Goal: Task Accomplishment & Management: Manage account settings

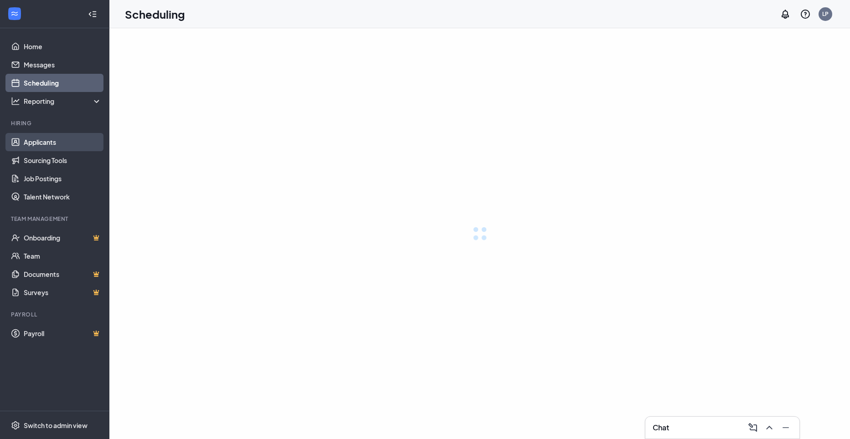
click at [35, 141] on link "Applicants" at bounding box center [63, 142] width 78 height 18
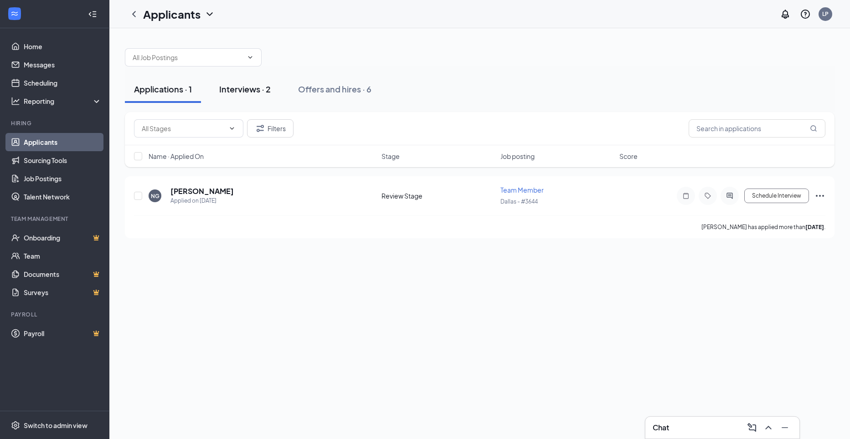
click at [252, 86] on div "Interviews · 2" at bounding box center [244, 88] width 51 height 11
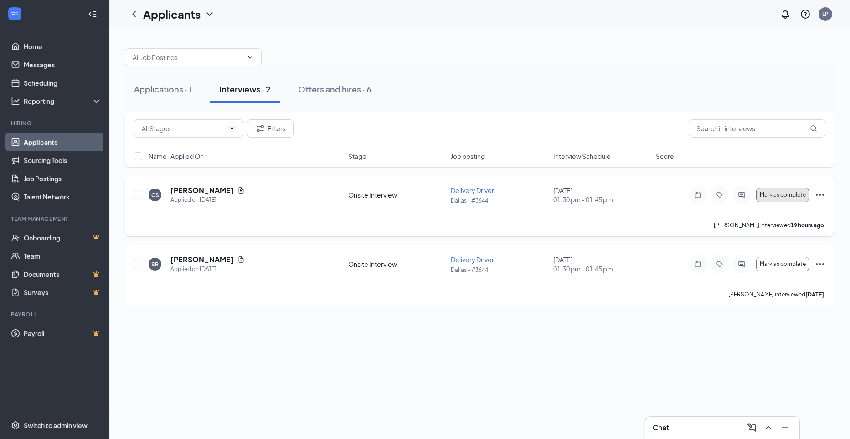
click at [796, 196] on span "Mark as complete" at bounding box center [783, 195] width 46 height 6
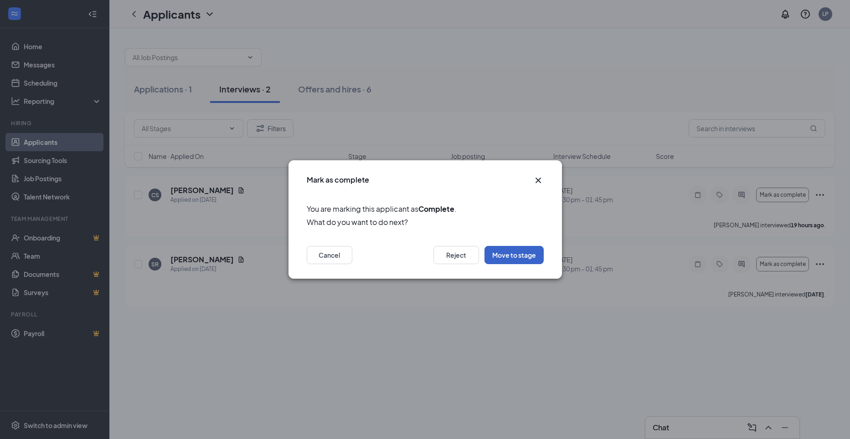
click at [506, 257] on button "Move to stage" at bounding box center [513, 255] width 59 height 18
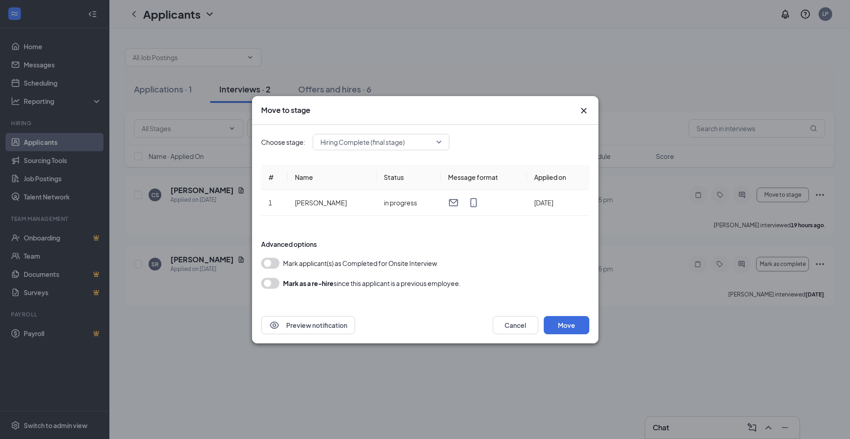
click at [267, 265] on button "button" at bounding box center [270, 263] width 18 height 11
click at [565, 327] on button "Move" at bounding box center [567, 325] width 46 height 18
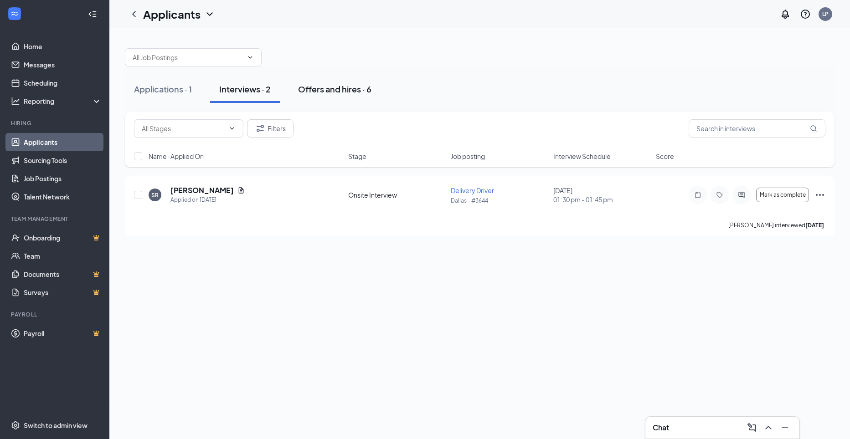
click at [328, 88] on div "Offers and hires · 6" at bounding box center [334, 88] width 73 height 11
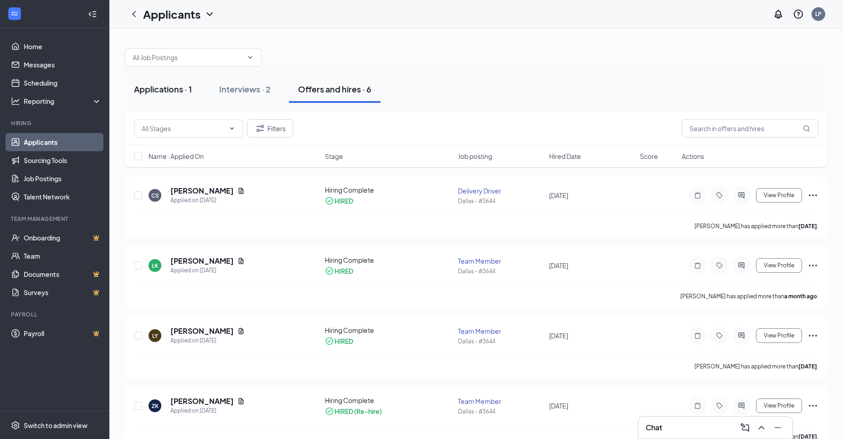
click at [156, 90] on div "Applications · 1" at bounding box center [163, 88] width 58 height 11
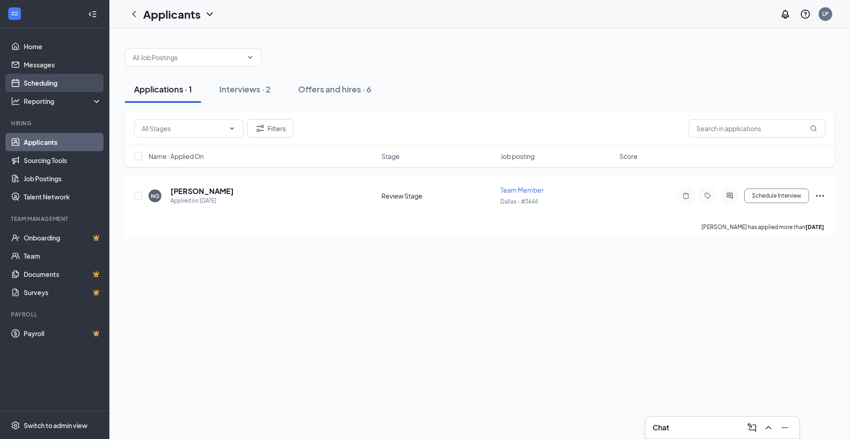
click at [47, 83] on link "Scheduling" at bounding box center [63, 83] width 78 height 18
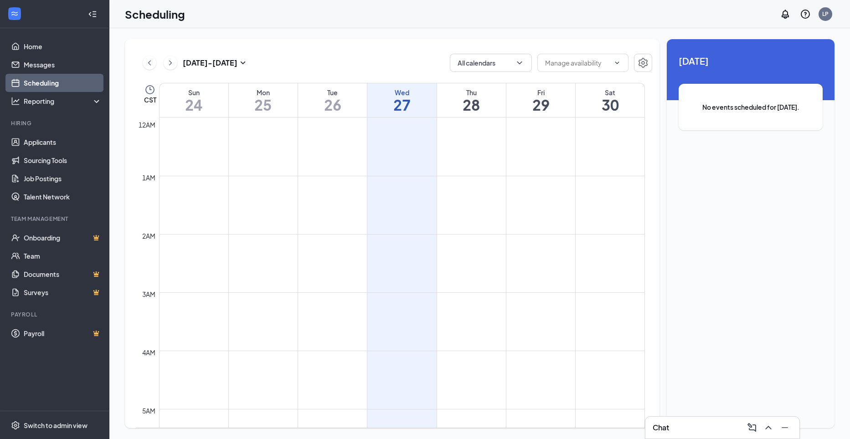
scroll to position [448, 0]
